Goal: Find specific page/section: Find specific page/section

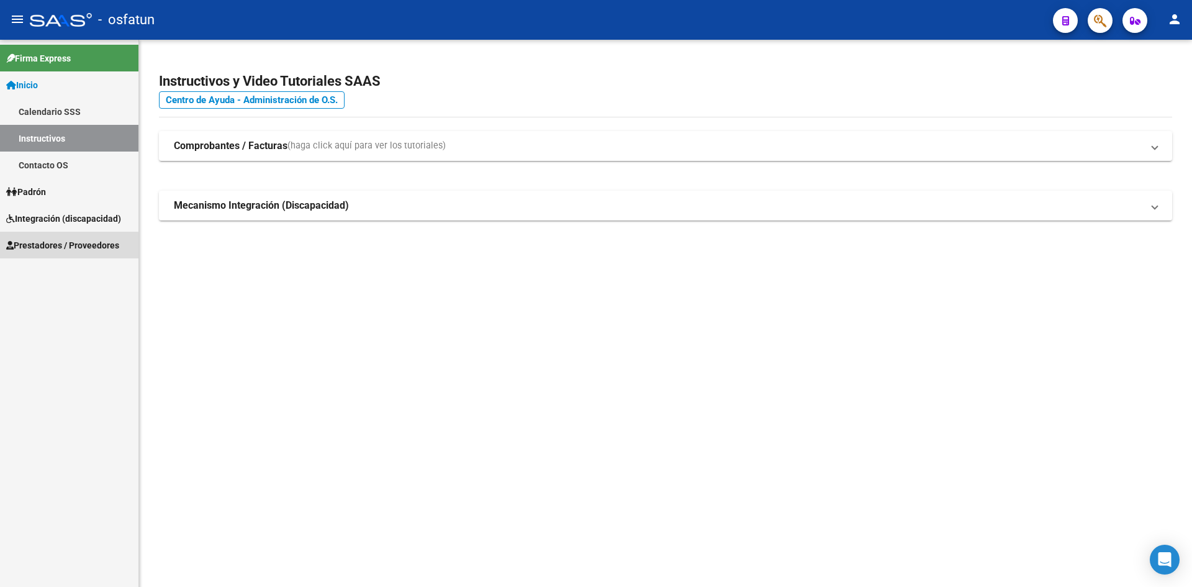
click at [58, 252] on link "Prestadores / Proveedores" at bounding box center [69, 245] width 138 height 27
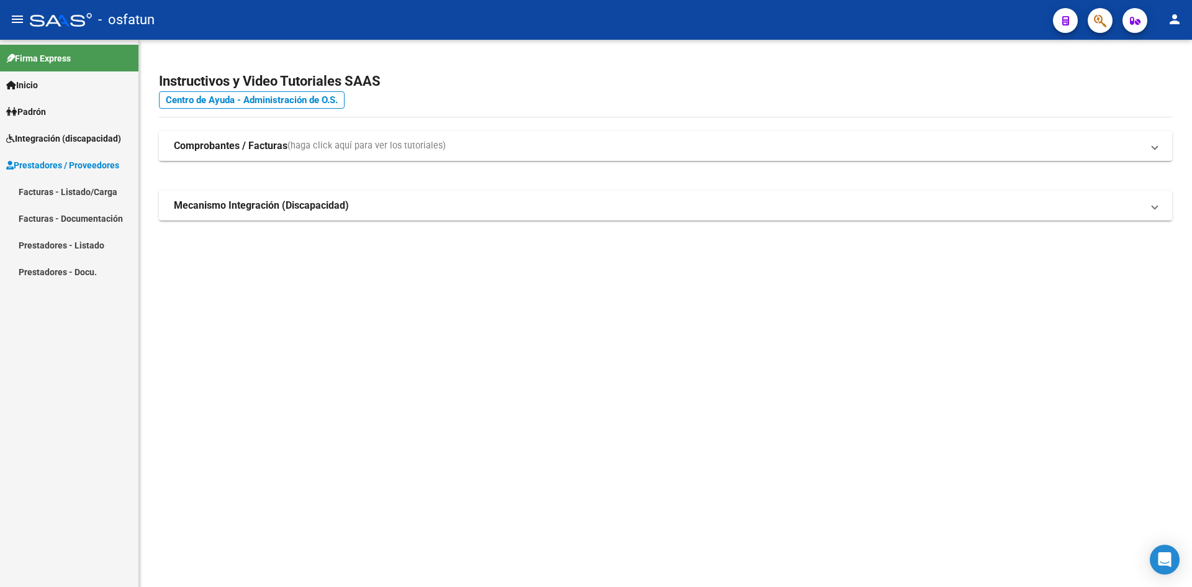
click at [51, 192] on link "Facturas - Listado/Carga" at bounding box center [69, 191] width 138 height 27
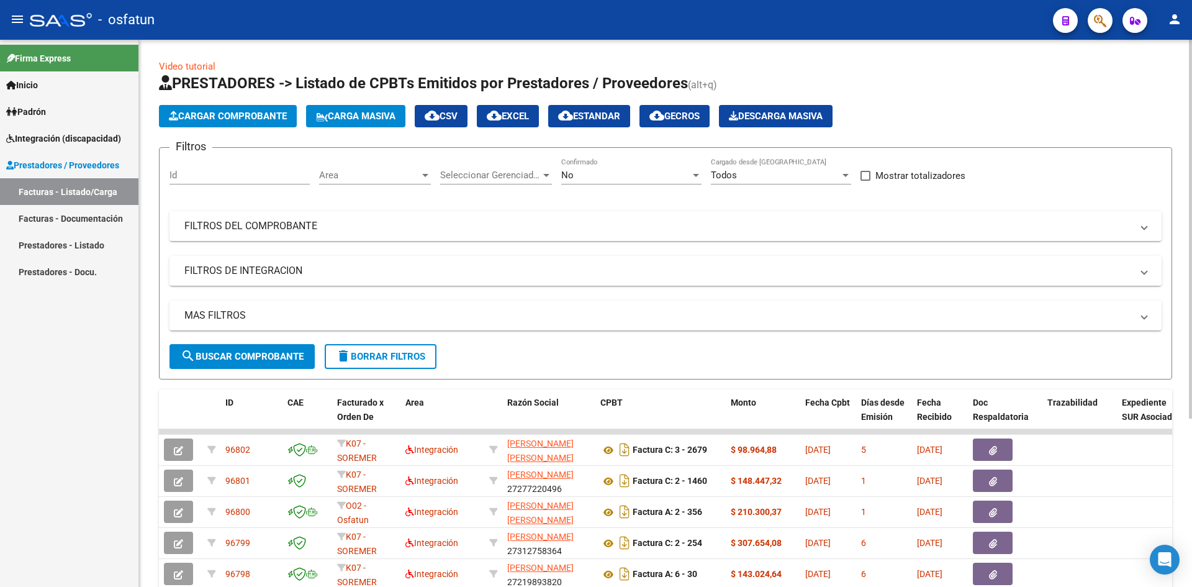
scroll to position [243, 0]
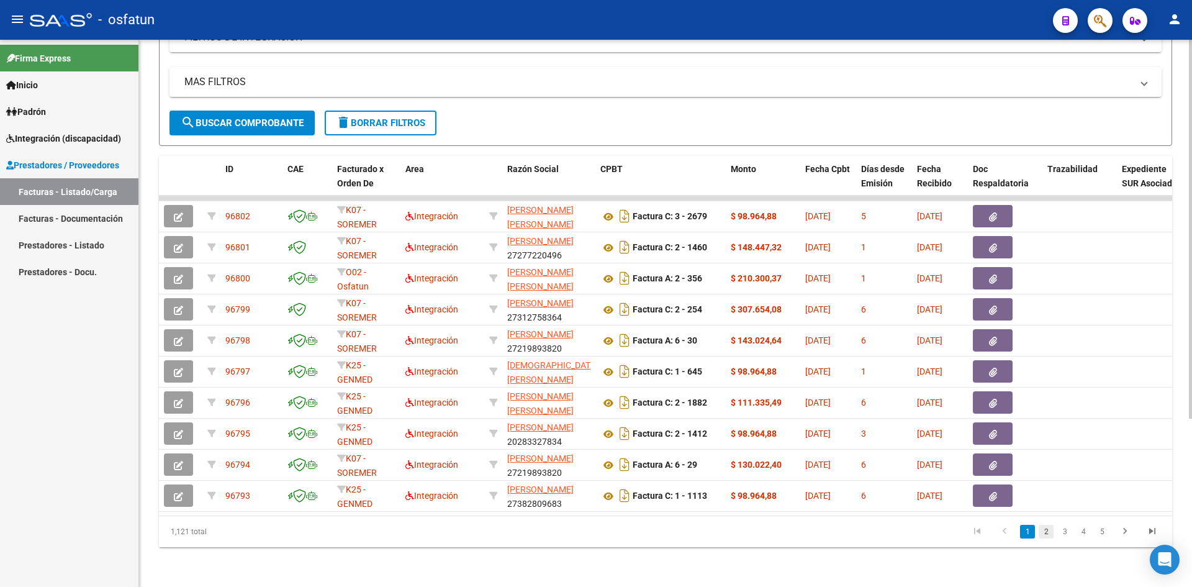
click at [1044, 536] on link "2" at bounding box center [1046, 532] width 15 height 14
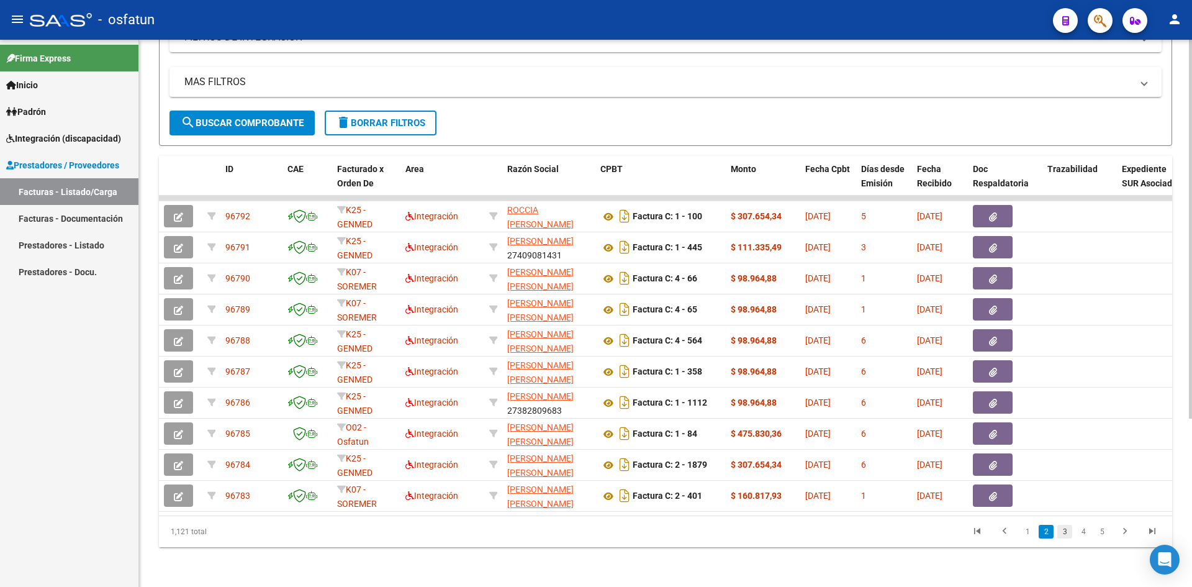
click at [1063, 533] on link "3" at bounding box center [1064, 532] width 15 height 14
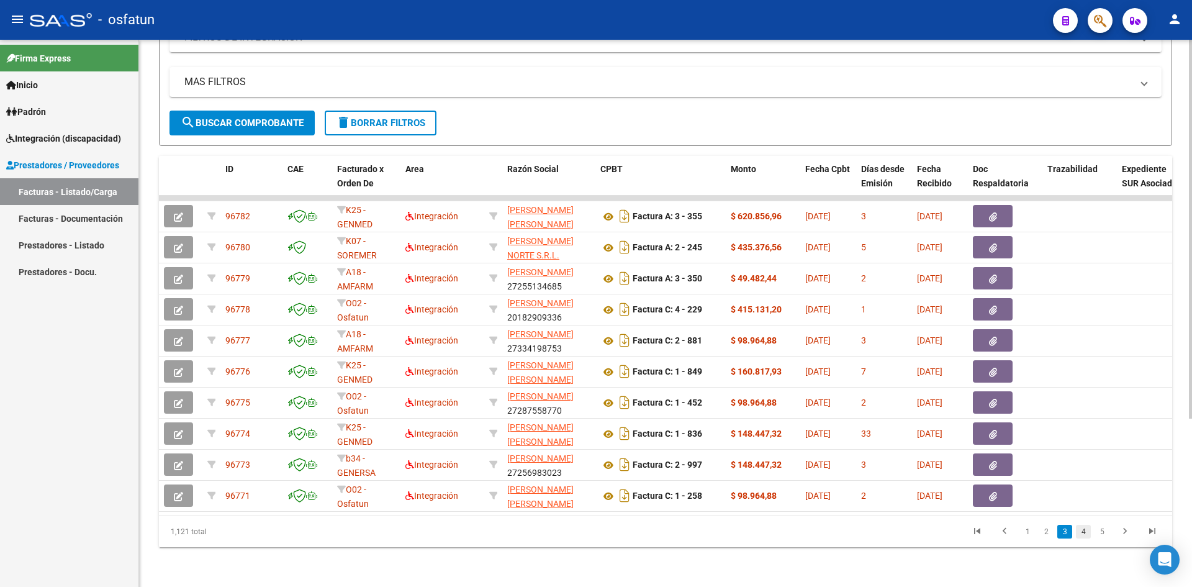
click at [1086, 533] on link "4" at bounding box center [1083, 532] width 15 height 14
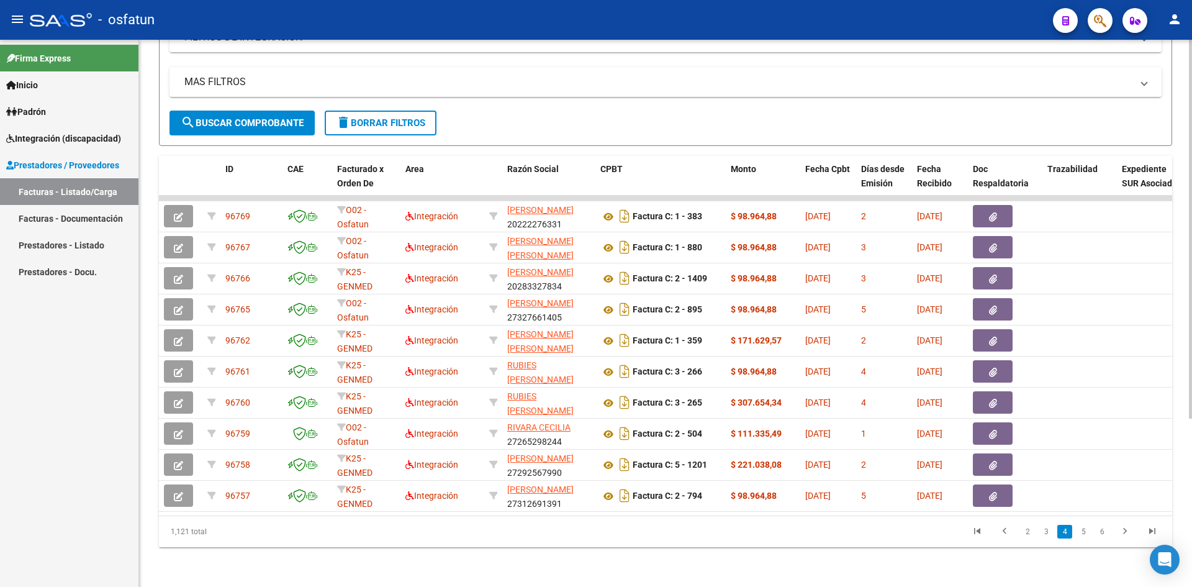
click at [1086, 533] on link "5" at bounding box center [1083, 532] width 15 height 14
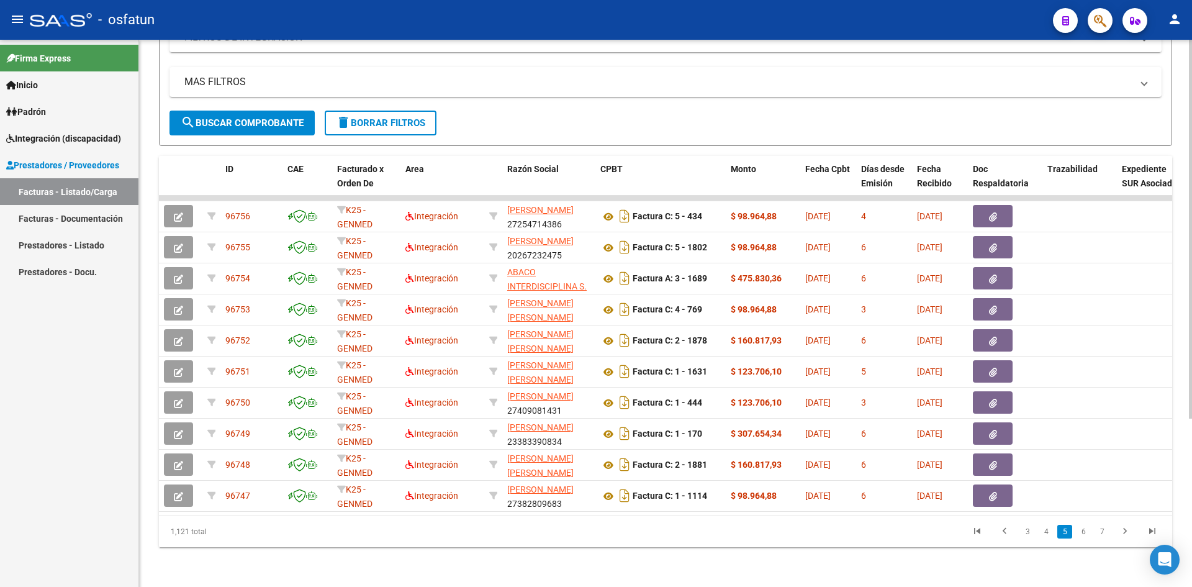
click at [1086, 533] on link "6" at bounding box center [1083, 532] width 15 height 14
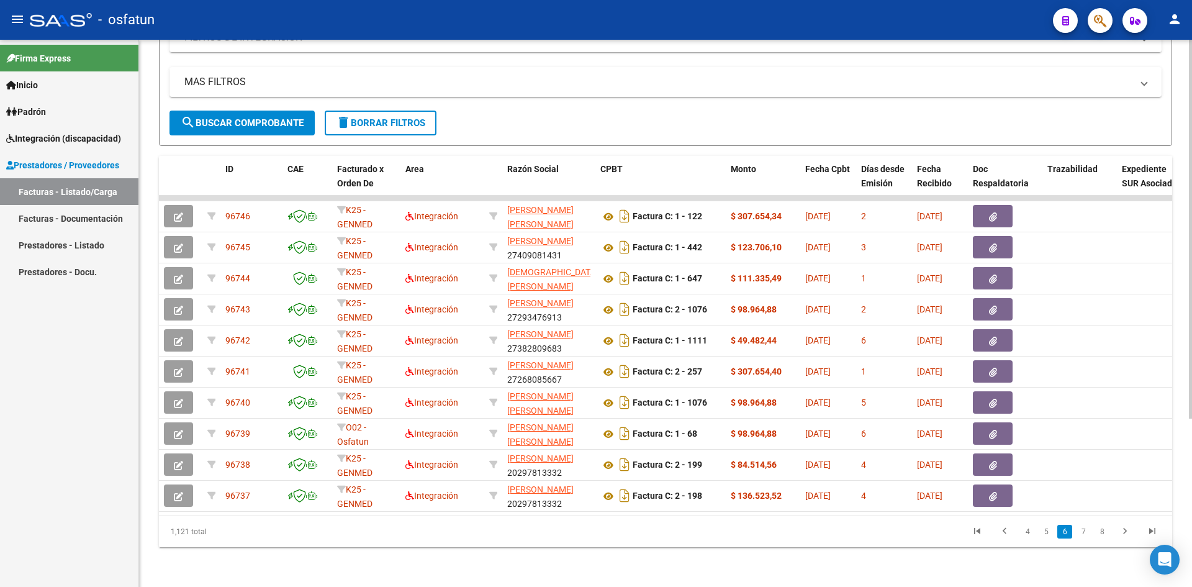
click at [1086, 533] on link "7" at bounding box center [1083, 532] width 15 height 14
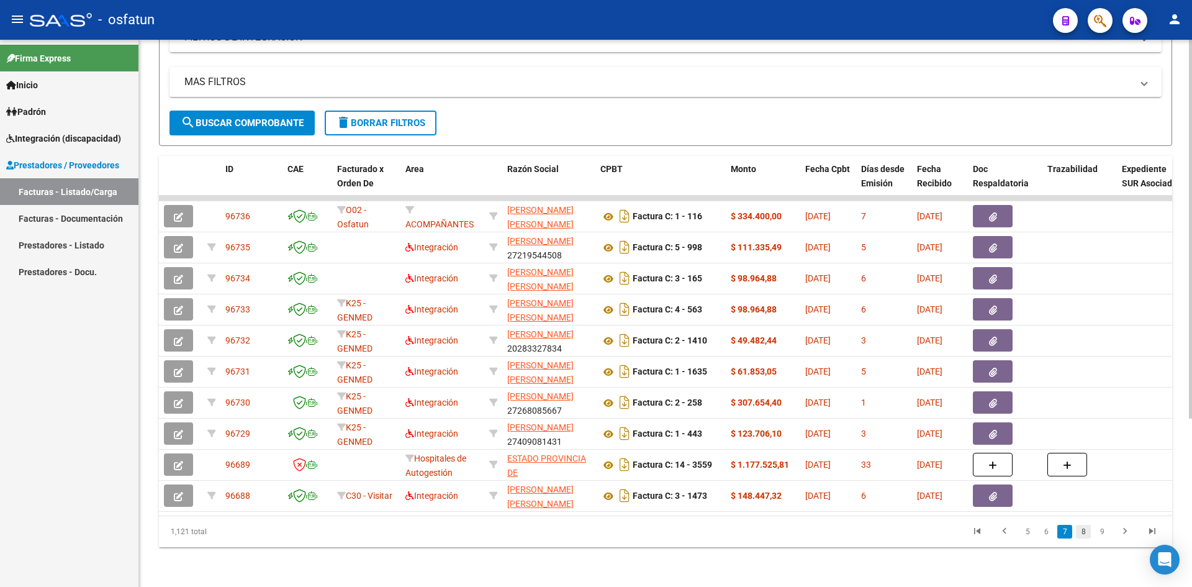
click at [1084, 535] on link "8" at bounding box center [1083, 532] width 15 height 14
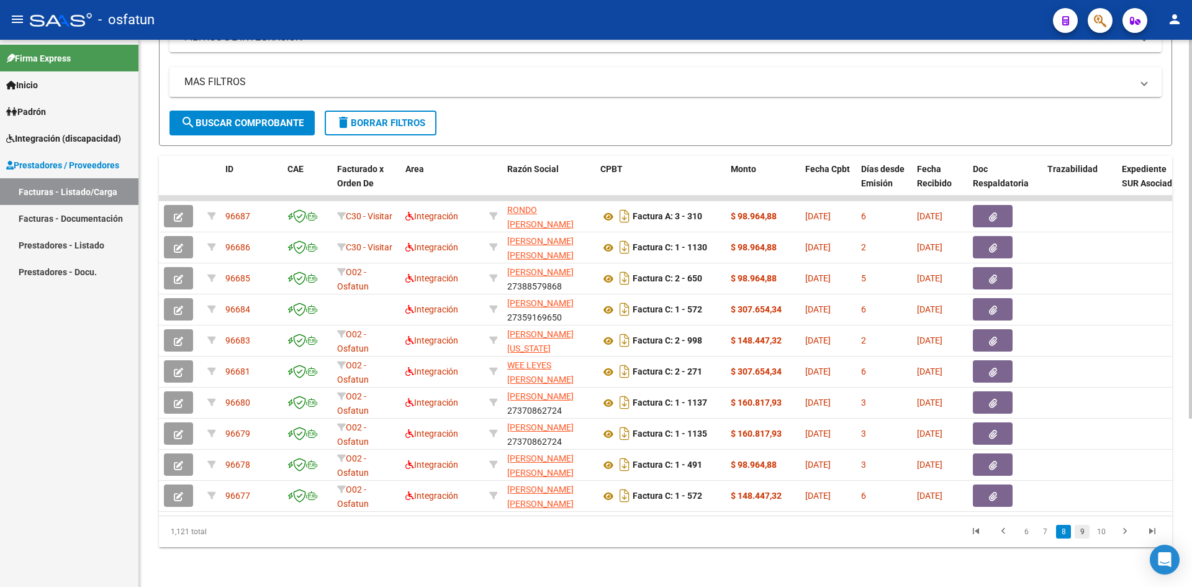
click at [1081, 530] on link "9" at bounding box center [1082, 532] width 15 height 14
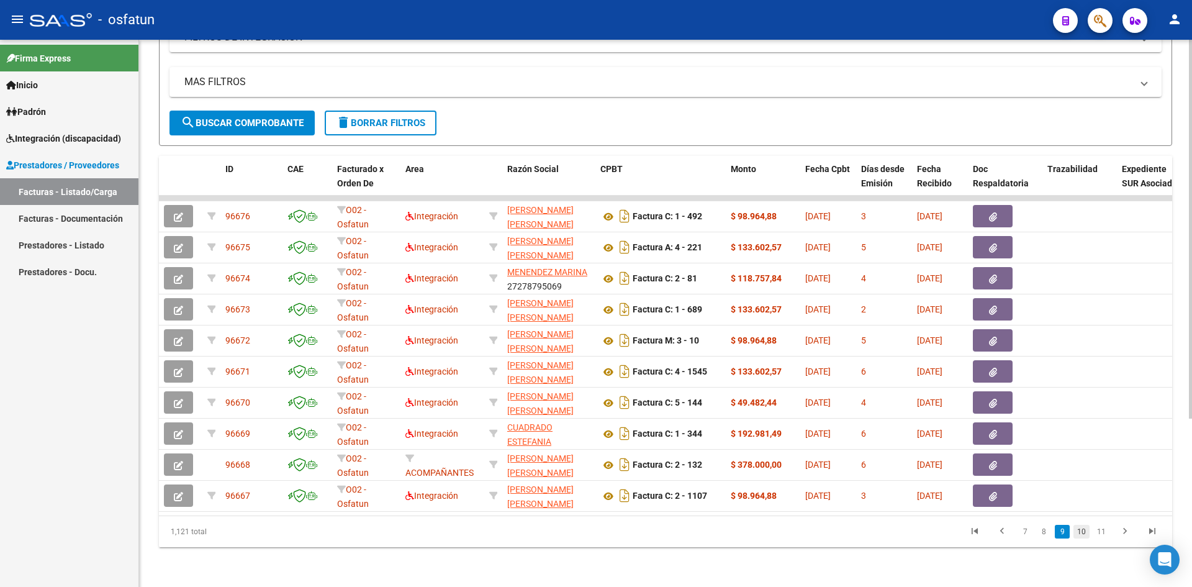
click at [1076, 528] on link "10" at bounding box center [1081, 532] width 16 height 14
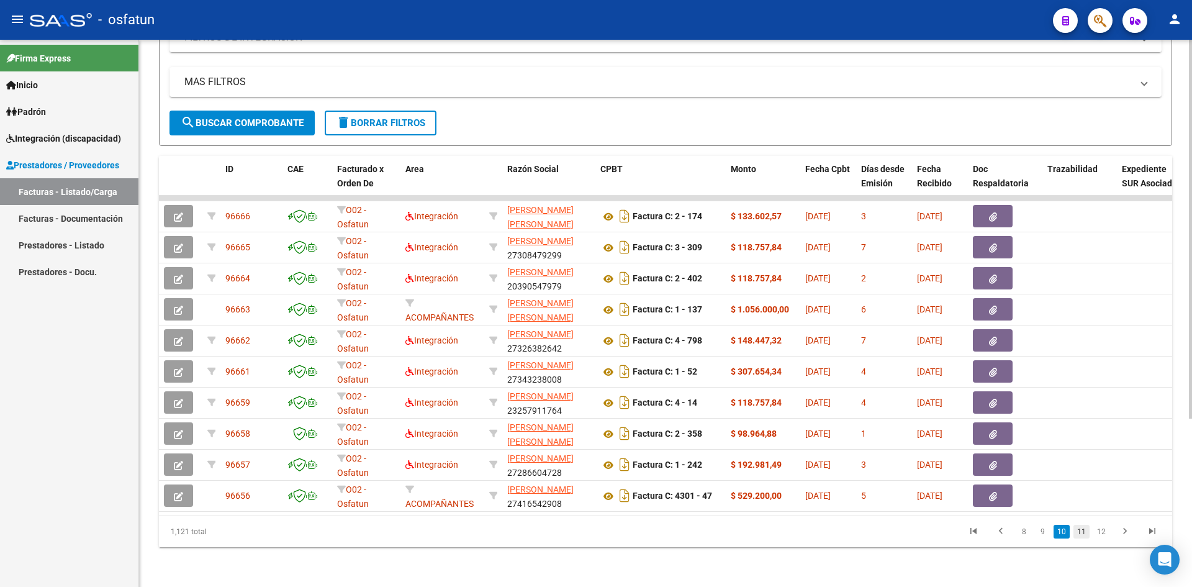
click at [1085, 533] on link "11" at bounding box center [1081, 532] width 16 height 14
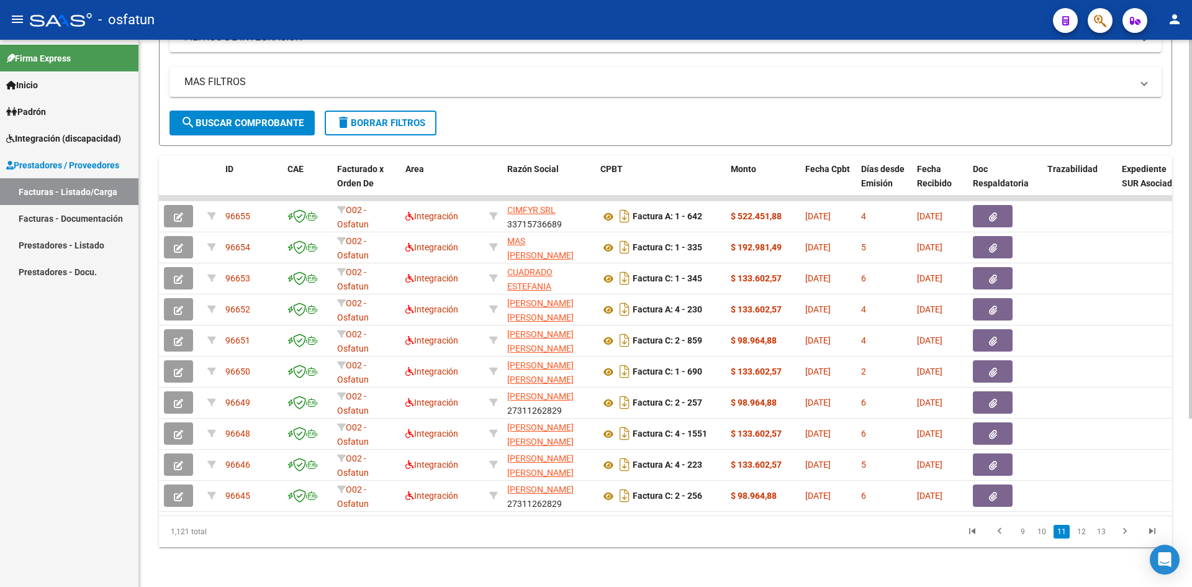
click at [1085, 533] on link "12" at bounding box center [1081, 532] width 16 height 14
click at [1085, 533] on link "13" at bounding box center [1081, 532] width 16 height 14
click at [1085, 533] on link "14" at bounding box center [1081, 532] width 16 height 14
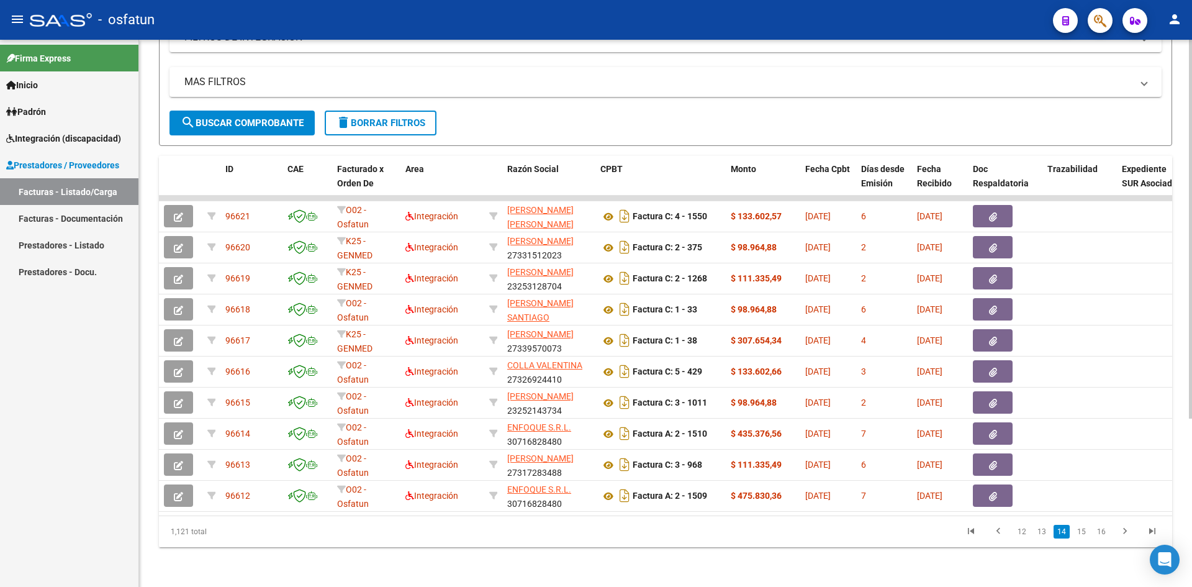
click at [1085, 533] on link "15" at bounding box center [1081, 532] width 16 height 14
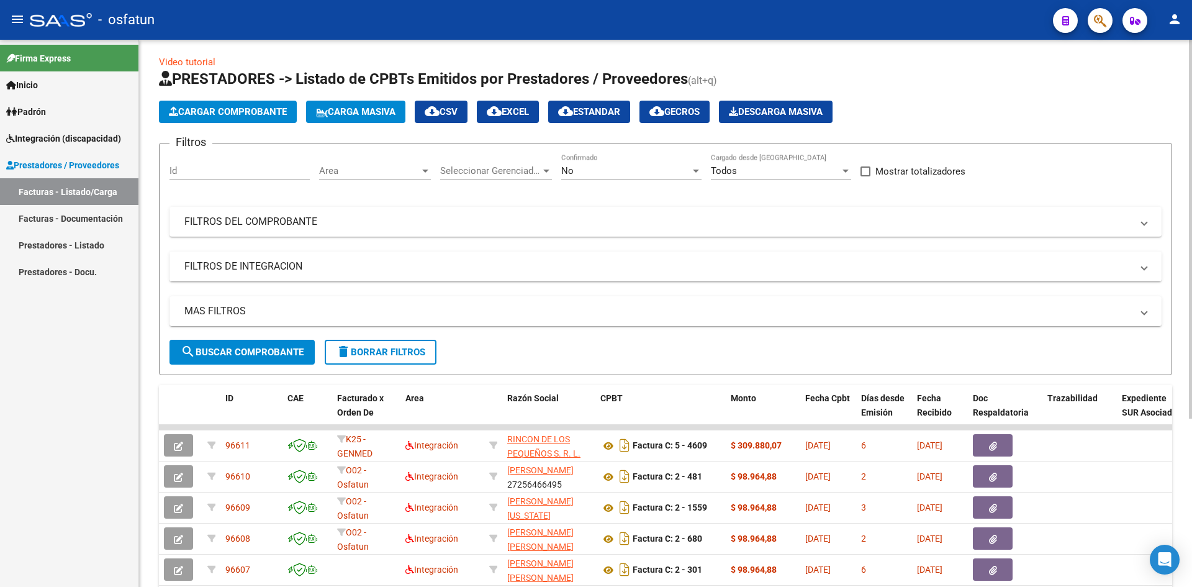
scroll to position [0, 0]
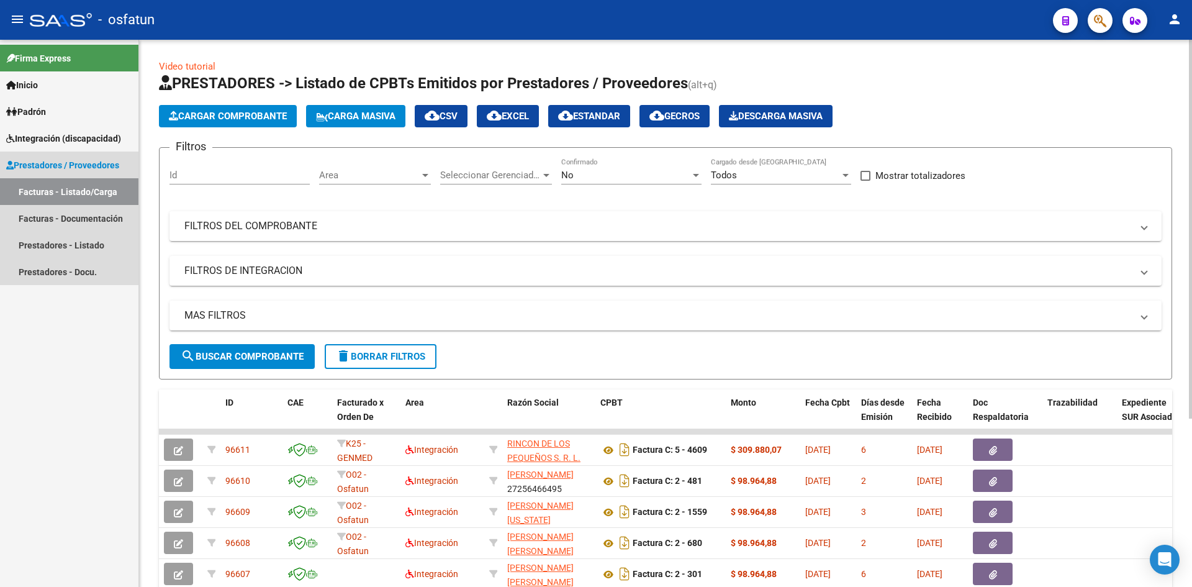
click at [38, 194] on link "Facturas - Listado/Carga" at bounding box center [69, 191] width 138 height 27
